Goal: Information Seeking & Learning: Learn about a topic

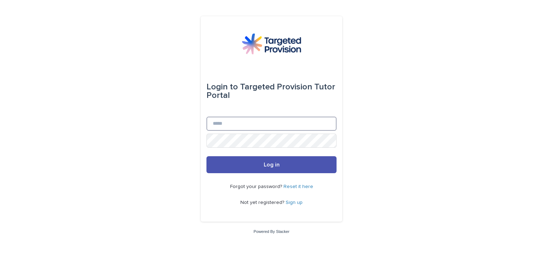
click at [260, 122] on input "Email" at bounding box center [271, 124] width 130 height 14
type input "**********"
click at [206, 156] on button "Log in" at bounding box center [271, 164] width 130 height 17
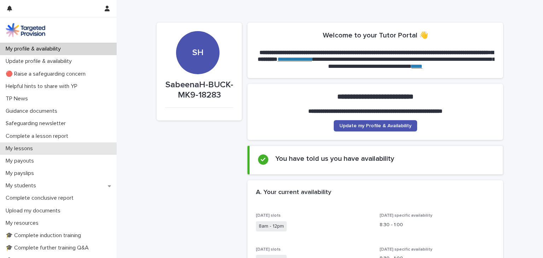
click at [51, 152] on div "My lessons" at bounding box center [58, 148] width 117 height 12
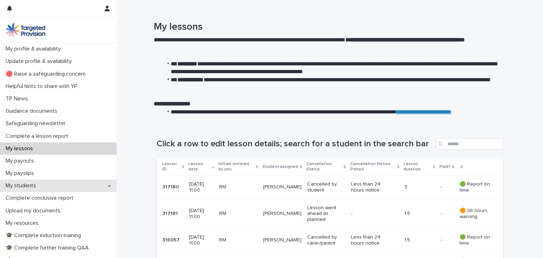
click at [48, 184] on div "My students" at bounding box center [58, 186] width 117 height 12
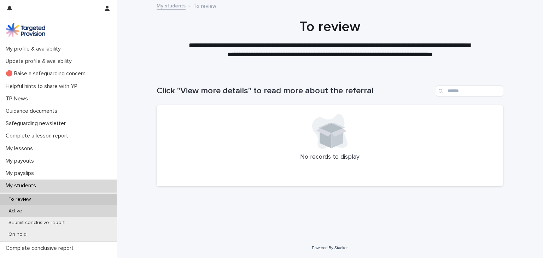
click at [72, 210] on div "Active" at bounding box center [58, 211] width 117 height 12
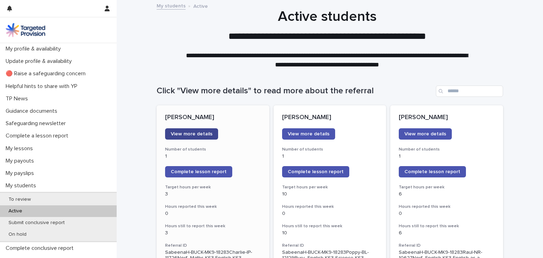
click at [194, 136] on span "View more details" at bounding box center [192, 134] width 42 height 5
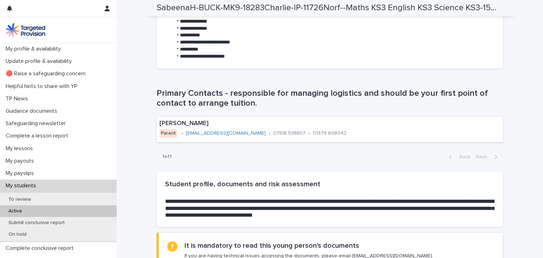
scroll to position [392, 0]
